Goal: Task Accomplishment & Management: Use online tool/utility

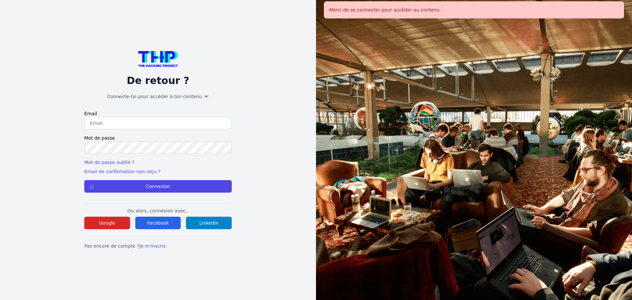
click at [108, 133] on form "Email Mot de passe Mot de passe oublié ? Email de confirmation non reçu ? Conne…" at bounding box center [157, 151] width 147 height 82
click at [110, 127] on input "email" at bounding box center [157, 123] width 147 height 13
type input "melody_stephan@icloud.com"
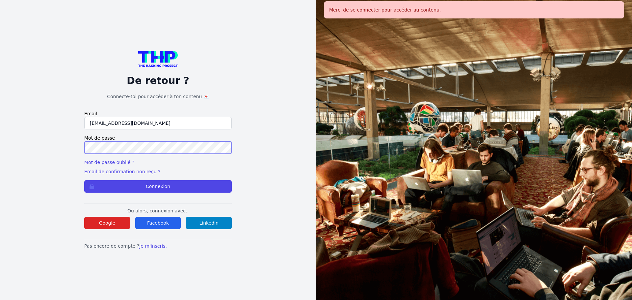
click at [84, 180] on button "Connexion" at bounding box center [157, 186] width 147 height 13
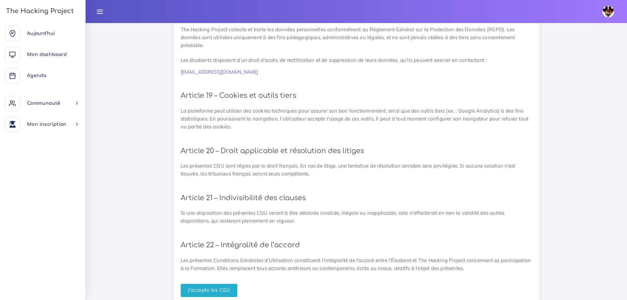
scroll to position [1437, 0]
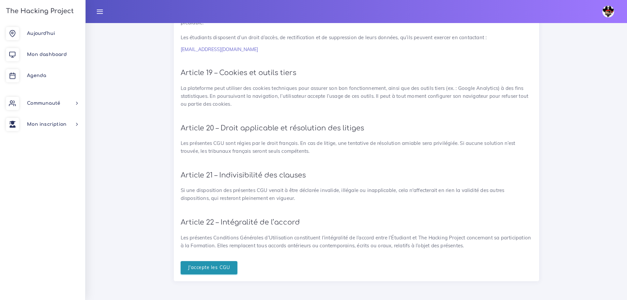
click at [219, 268] on input "J'accepte les CGU" at bounding box center [209, 267] width 57 height 13
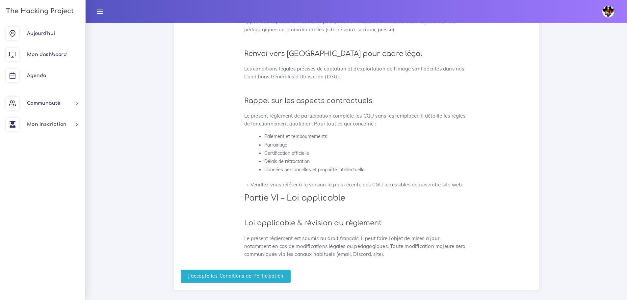
scroll to position [1702, 0]
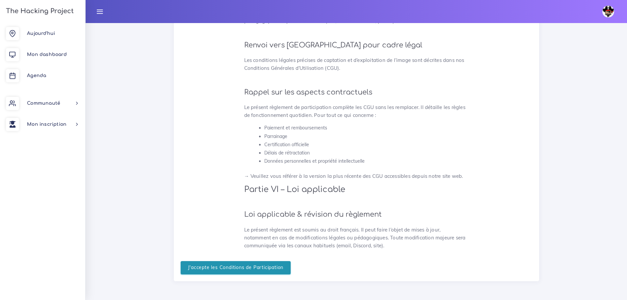
click at [272, 271] on input "J'accepte les Conditions de Participation" at bounding box center [236, 267] width 110 height 13
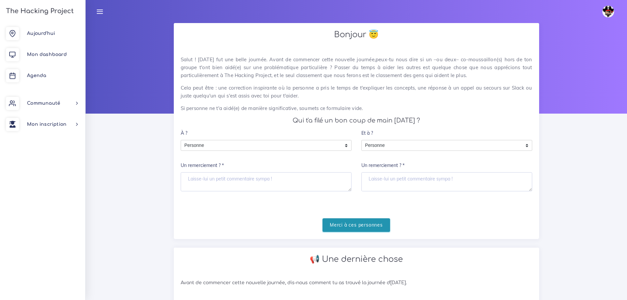
click at [346, 224] on input "Merci à ces personnes" at bounding box center [355, 224] width 67 height 13
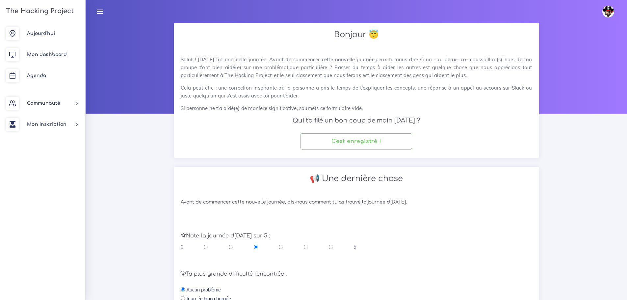
click at [305, 245] on input "radio" at bounding box center [306, 246] width 4 height 7
radio input "true"
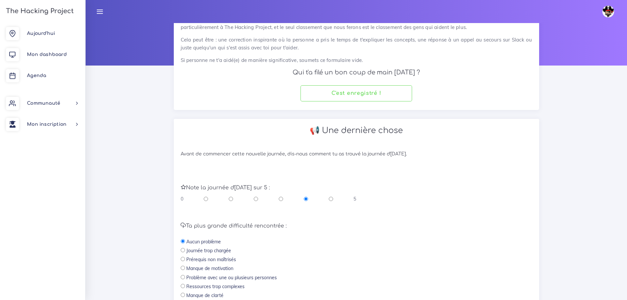
scroll to position [132, 0]
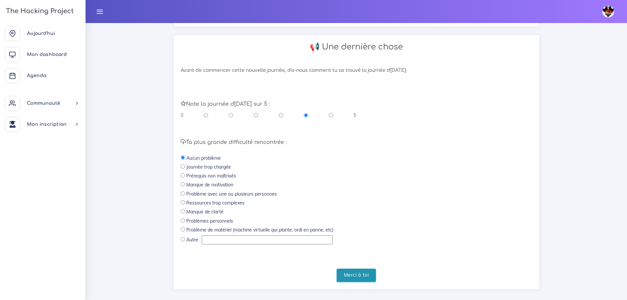
click at [349, 274] on input "Merci à toi" at bounding box center [356, 274] width 39 height 13
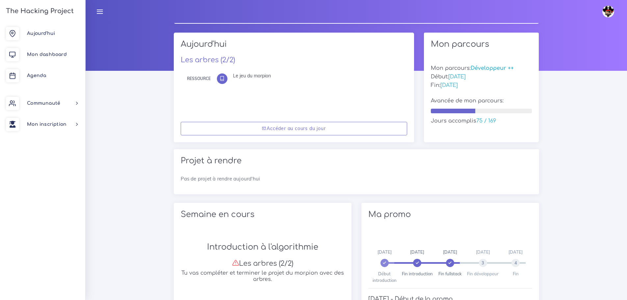
scroll to position [5, 0]
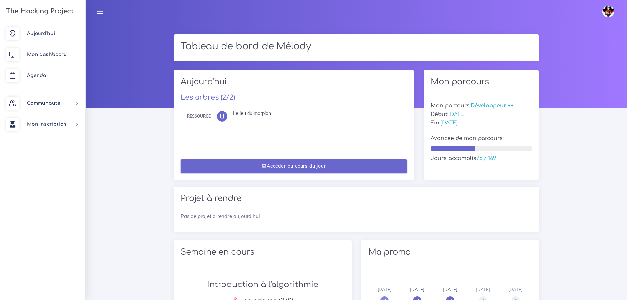
click at [280, 165] on link "Accéder au cours du jour" at bounding box center [294, 165] width 226 height 13
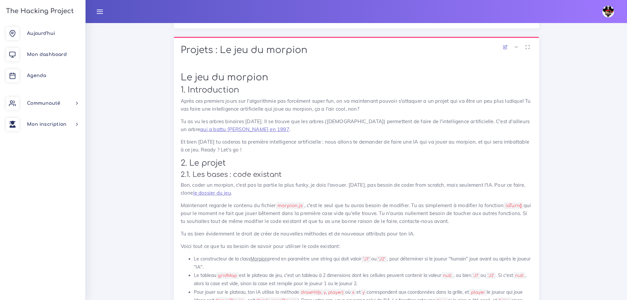
scroll to position [241, 0]
